Goal: Information Seeking & Learning: Learn about a topic

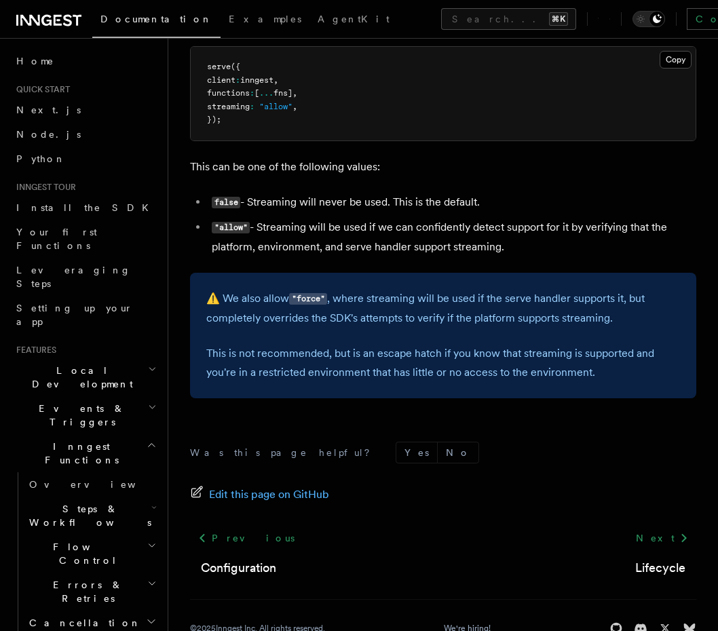
scroll to position [462, 0]
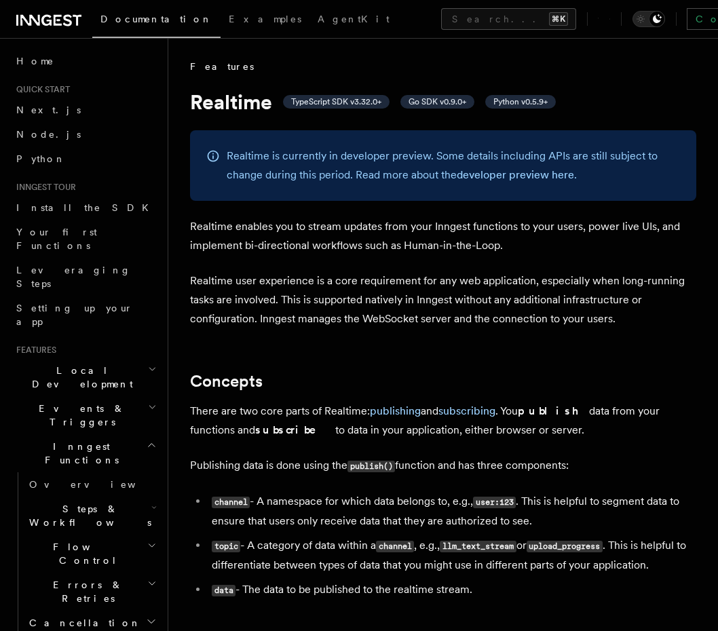
click at [289, 233] on p "Realtime enables you to stream updates from your Inngest functions to your user…" at bounding box center [443, 236] width 506 height 38
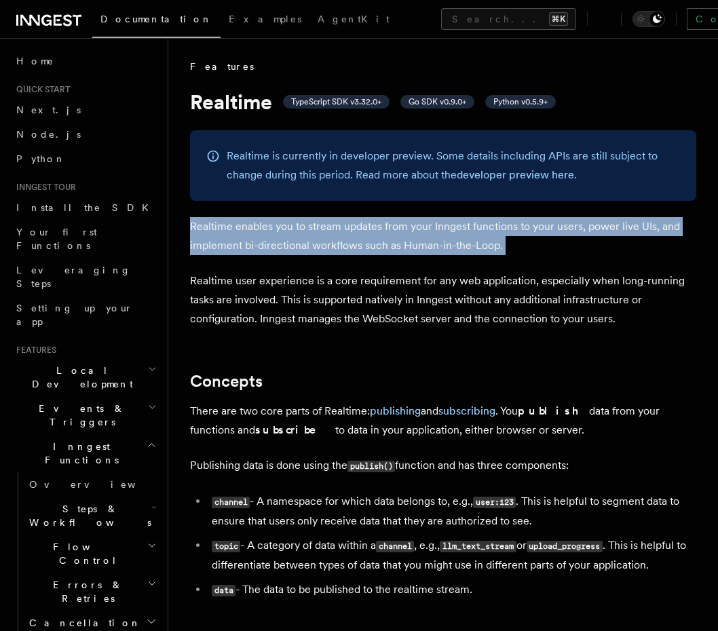
drag, startPoint x: 289, startPoint y: 233, endPoint x: 303, endPoint y: 189, distance: 46.6
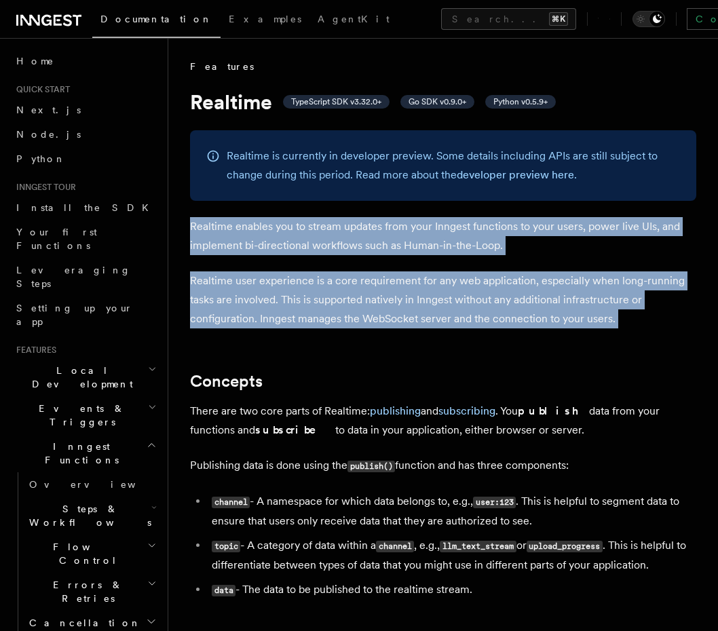
drag, startPoint x: 308, startPoint y: 255, endPoint x: 302, endPoint y: 236, distance: 20.0
click at [302, 236] on p "Realtime enables you to stream updates from your Inngest functions to your user…" at bounding box center [443, 236] width 506 height 38
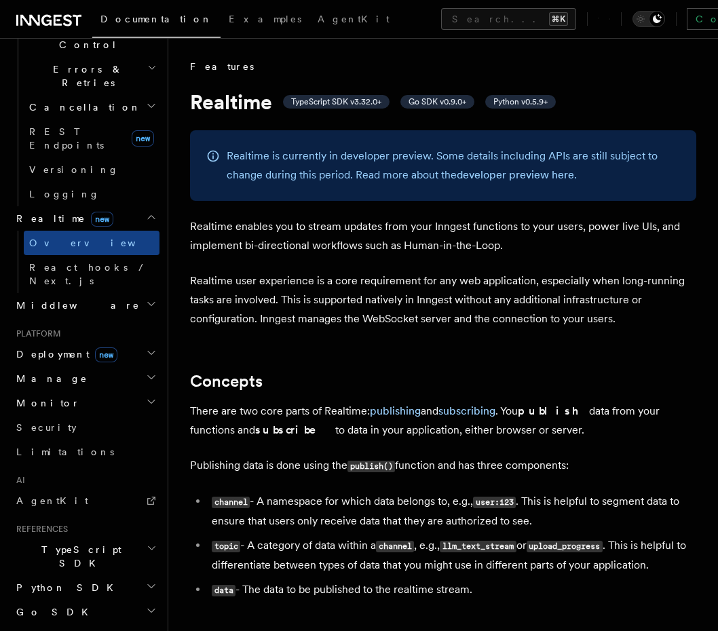
scroll to position [531, 0]
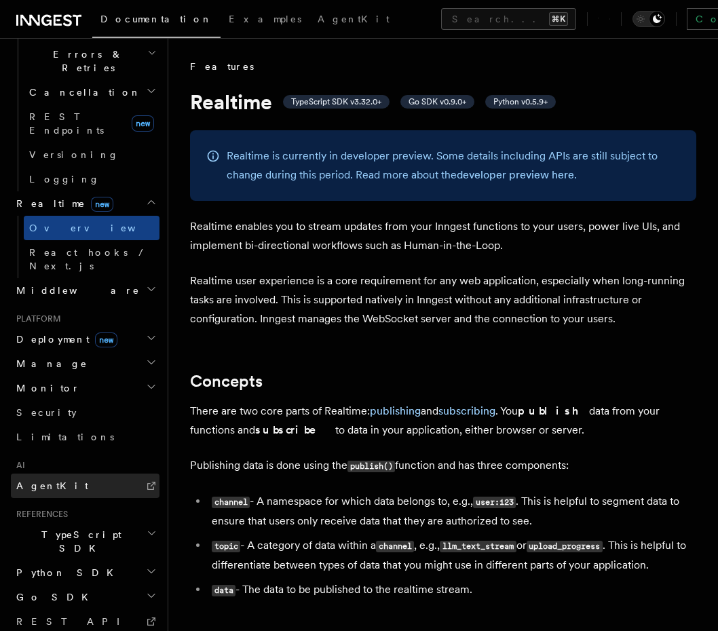
click at [49, 481] on span "AgentKit" at bounding box center [52, 486] width 72 height 11
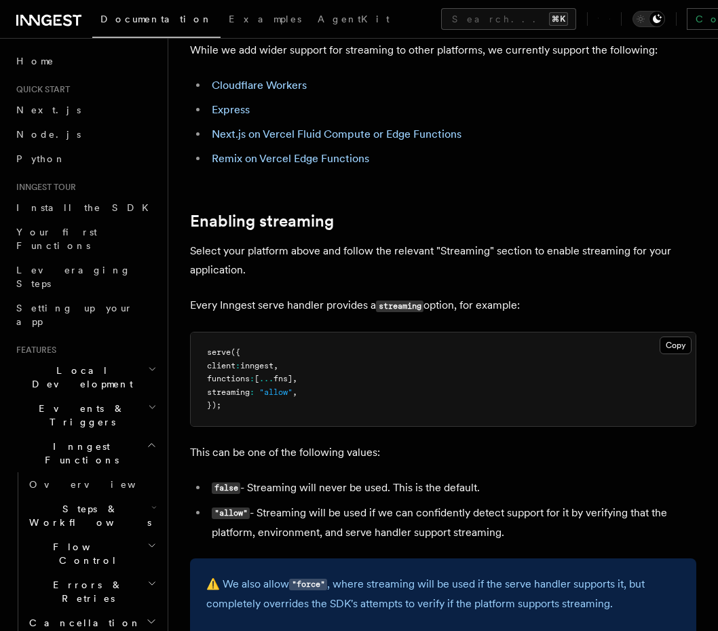
scroll to position [462, 0]
